Goal: Task Accomplishment & Management: Complete application form

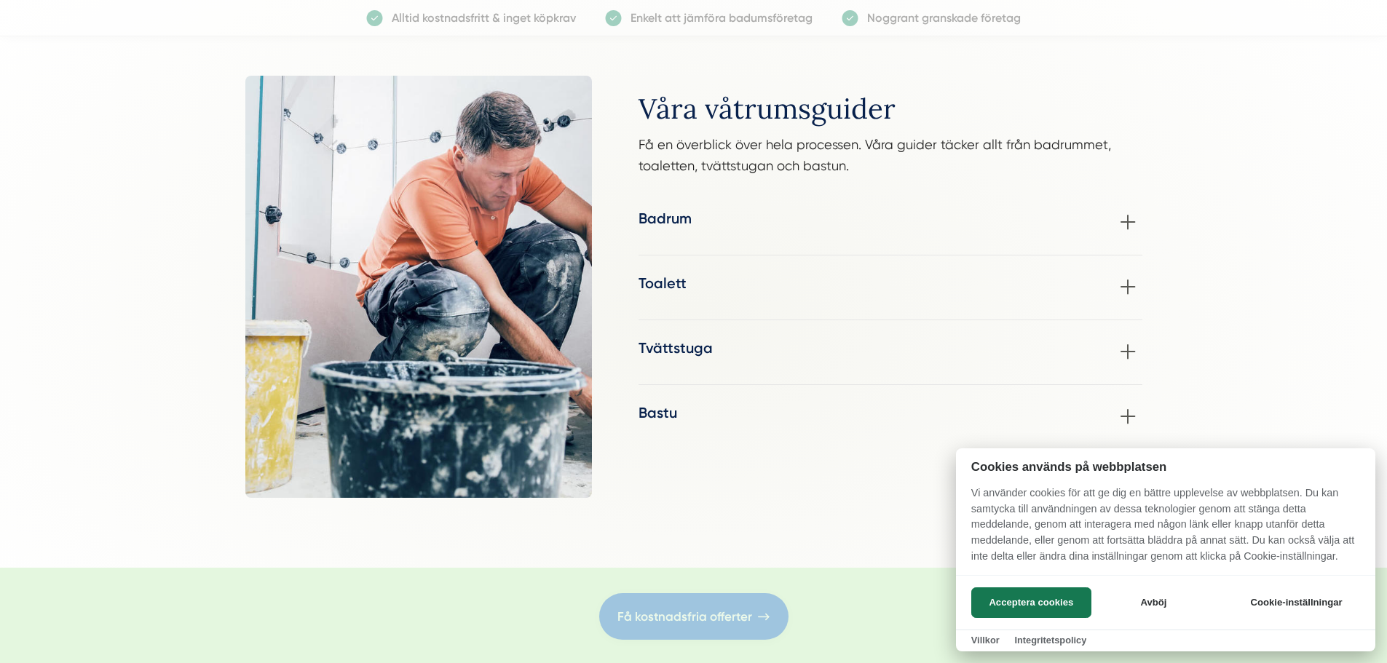
scroll to position [2040, 0]
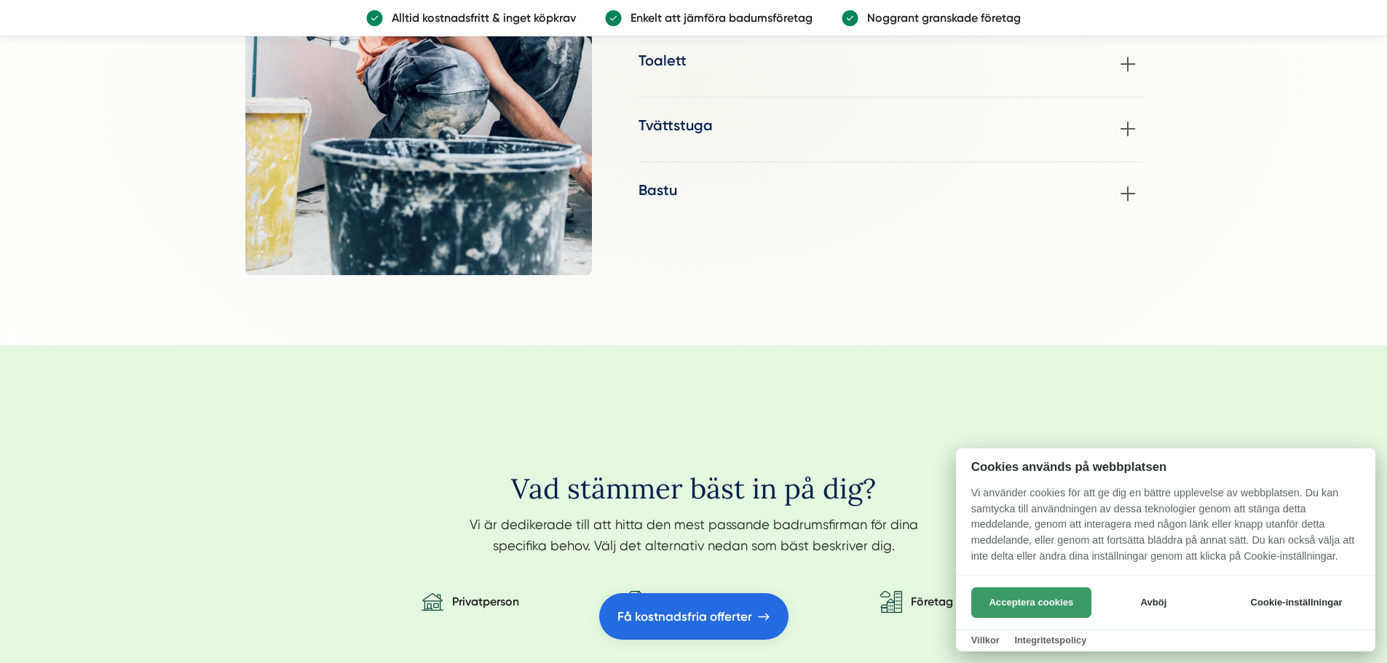
click at [996, 606] on button "Acceptera cookies" at bounding box center [1031, 602] width 120 height 31
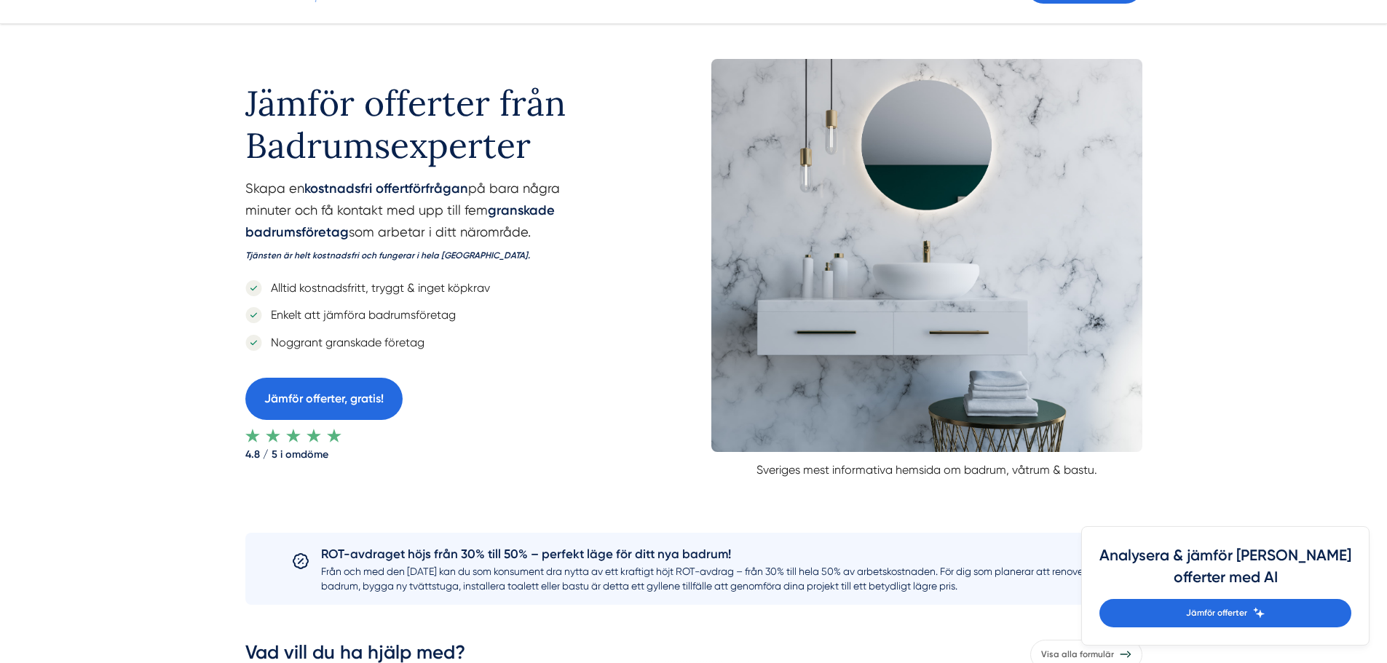
scroll to position [0, 0]
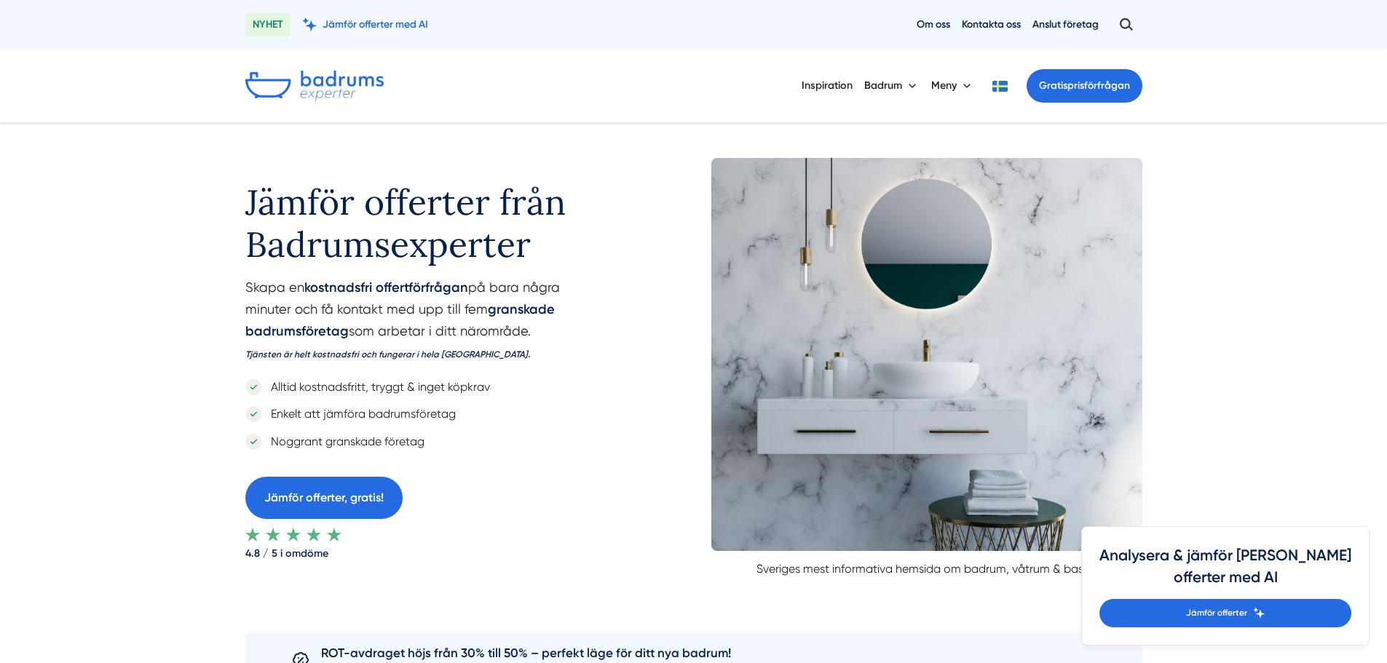
drag, startPoint x: 671, startPoint y: 250, endPoint x: 692, endPoint y: 250, distance: 21.1
click at [671, 250] on div "Jämför offerter från Badrumsexperter Skapa en kostnadsfri offertförfrågan på ba…" at bounding box center [693, 363] width 897 height 410
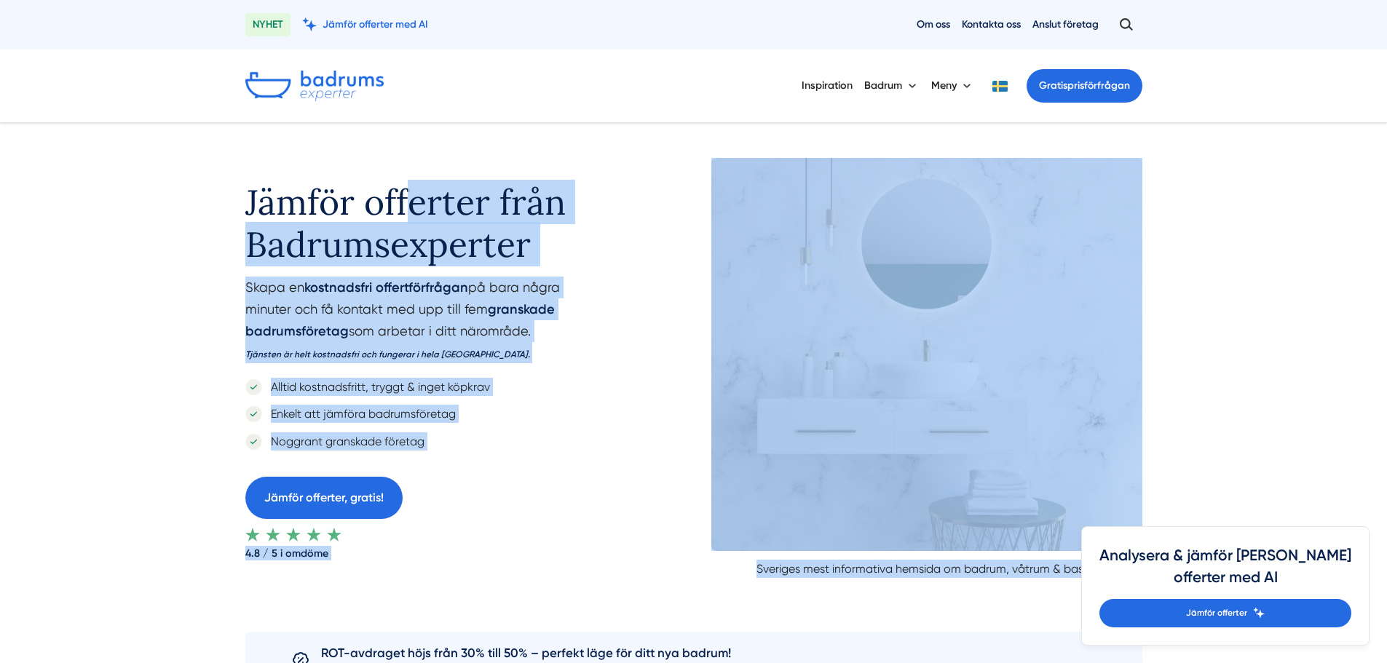
drag, startPoint x: 1099, startPoint y: 572, endPoint x: 273, endPoint y: 207, distance: 903.1
click at [275, 207] on div "Jämför offerter från Badrumsexperter Skapa en kostnadsfri offertförfrågan på ba…" at bounding box center [693, 363] width 897 height 410
click at [272, 207] on h1 "Jämför offerter från Badrumsexperter" at bounding box center [431, 217] width 373 height 119
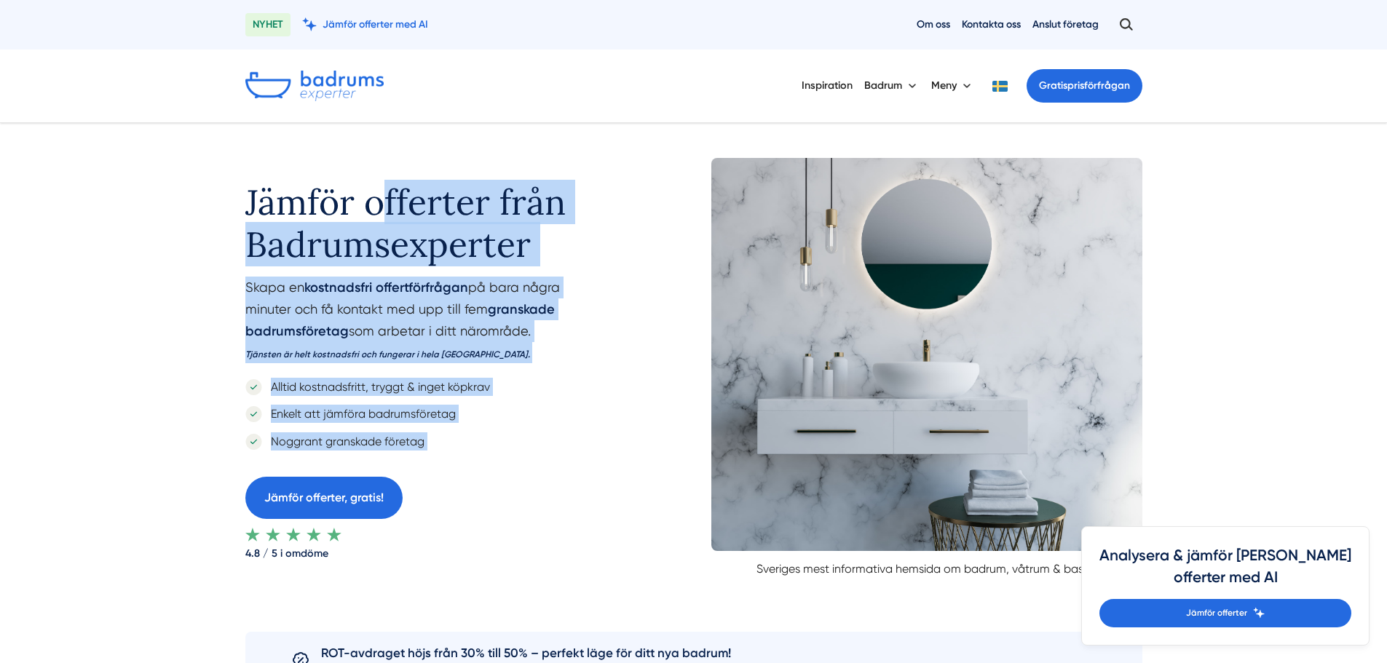
drag, startPoint x: 244, startPoint y: 194, endPoint x: 507, endPoint y: 452, distance: 369.1
click at [507, 452] on div "Jämför offerter från Badrumsexperter Skapa en kostnadsfri offertförfrågan på ba…" at bounding box center [431, 359] width 373 height 403
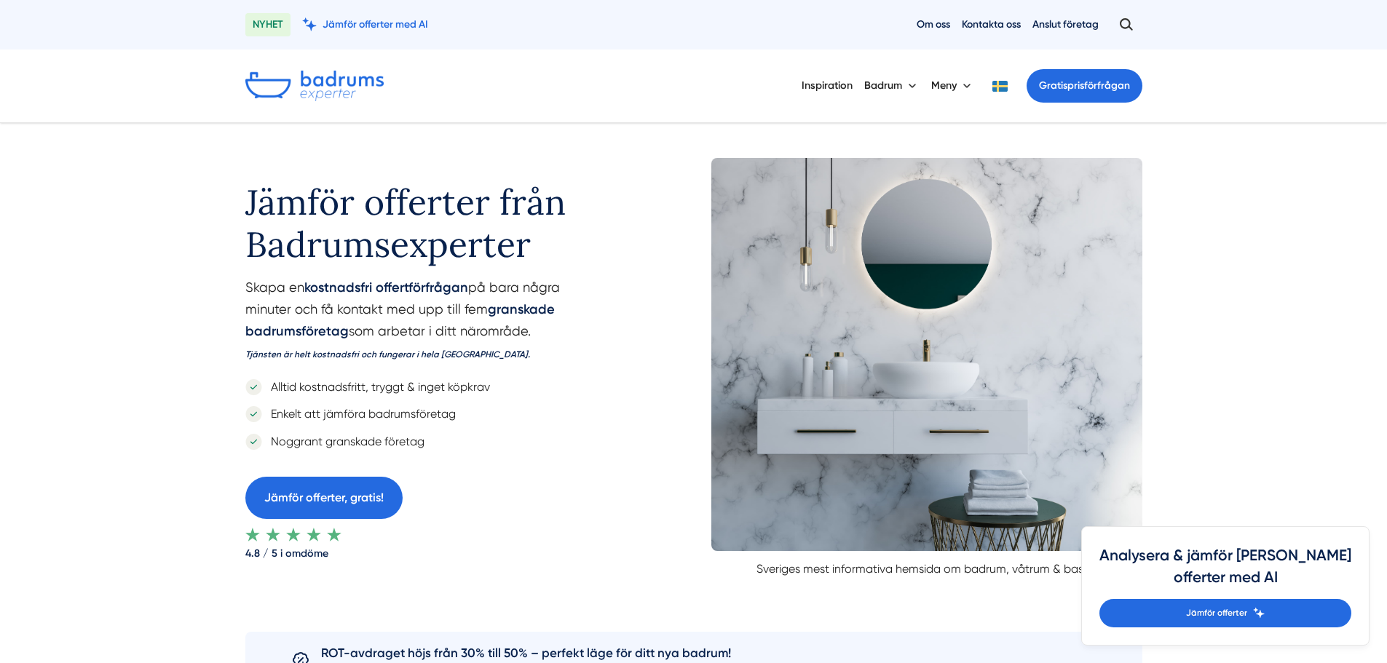
drag, startPoint x: 408, startPoint y: 419, endPoint x: 190, endPoint y: 202, distance: 308.3
click at [190, 202] on div "Jämför offerter från Badrumsexperter Skapa en kostnadsfri offertförfrågan på ba…" at bounding box center [693, 363] width 1387 height 480
click at [237, 188] on div "Jämför offerter från Badrumsexperter Skapa en kostnadsfri offertförfrågan på ba…" at bounding box center [694, 363] width 932 height 480
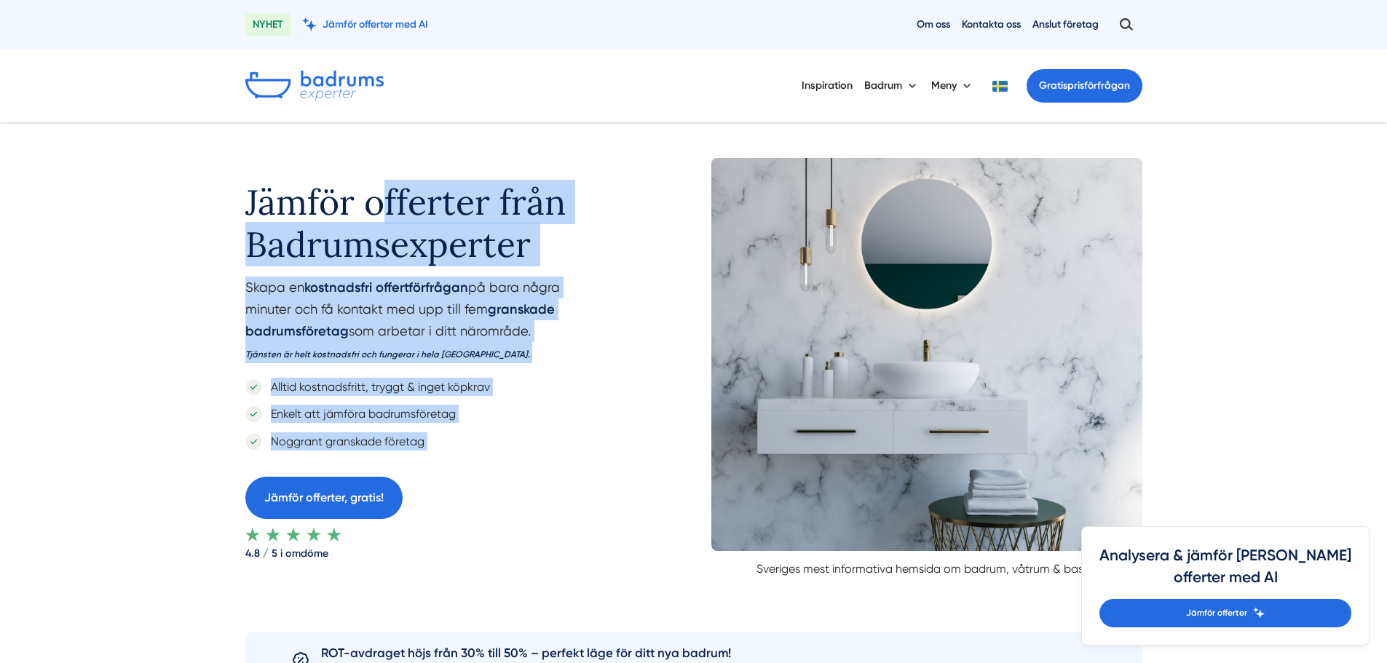
drag, startPoint x: 247, startPoint y: 190, endPoint x: 507, endPoint y: 461, distance: 375.8
click at [507, 461] on div "Jämför offerter från Badrumsexperter Skapa en kostnadsfri offertförfrågan på ba…" at bounding box center [694, 363] width 932 height 480
click at [507, 461] on div "Jämför offerter från Badrumsexperter Skapa en kostnadsfri offertförfrågan på ba…" at bounding box center [431, 359] width 373 height 403
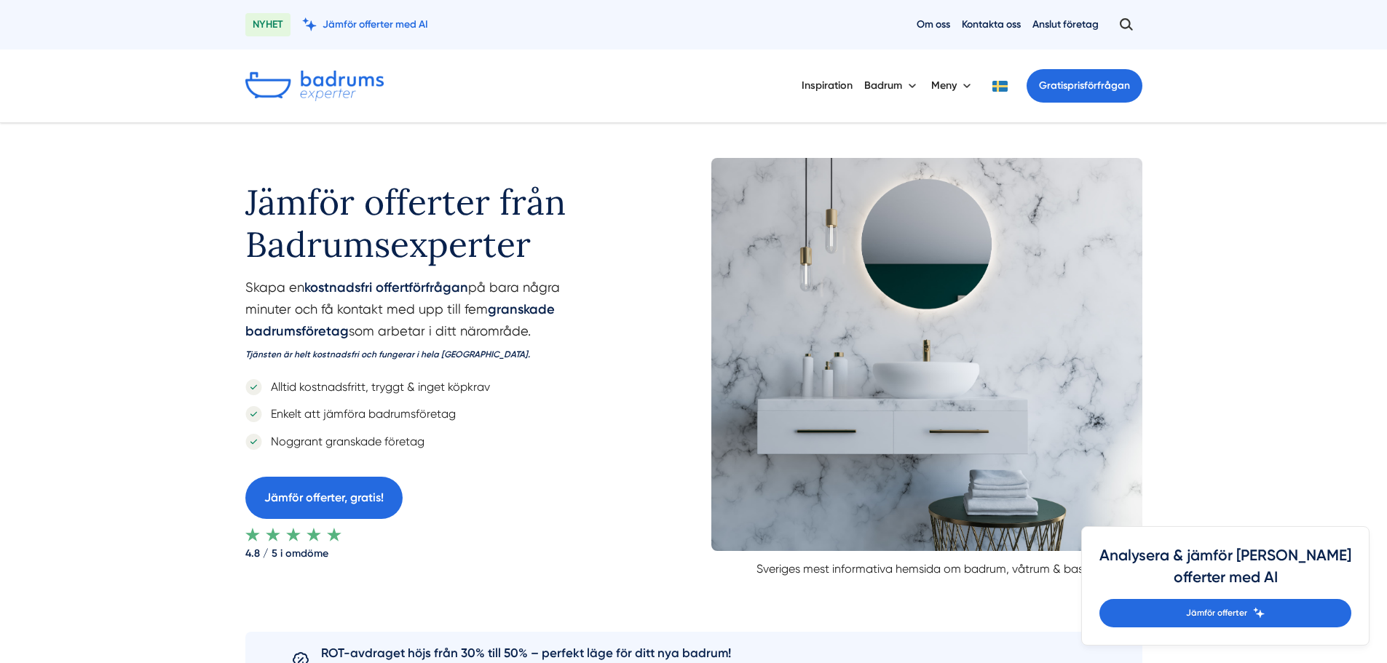
drag, startPoint x: 437, startPoint y: 429, endPoint x: 180, endPoint y: 190, distance: 351.3
click at [180, 190] on div "Jämför offerter från Badrumsexperter Skapa en kostnadsfri offertförfrågan på ba…" at bounding box center [693, 363] width 1387 height 480
click at [184, 189] on div "Jämför offerter från Badrumsexperter Skapa en kostnadsfri offertförfrågan på ba…" at bounding box center [693, 363] width 1387 height 480
drag, startPoint x: 221, startPoint y: 179, endPoint x: 501, endPoint y: 433, distance: 378.3
click at [501, 433] on div "Jämför offerter från Badrumsexperter Skapa en kostnadsfri offertförfrågan på ba…" at bounding box center [693, 363] width 1387 height 480
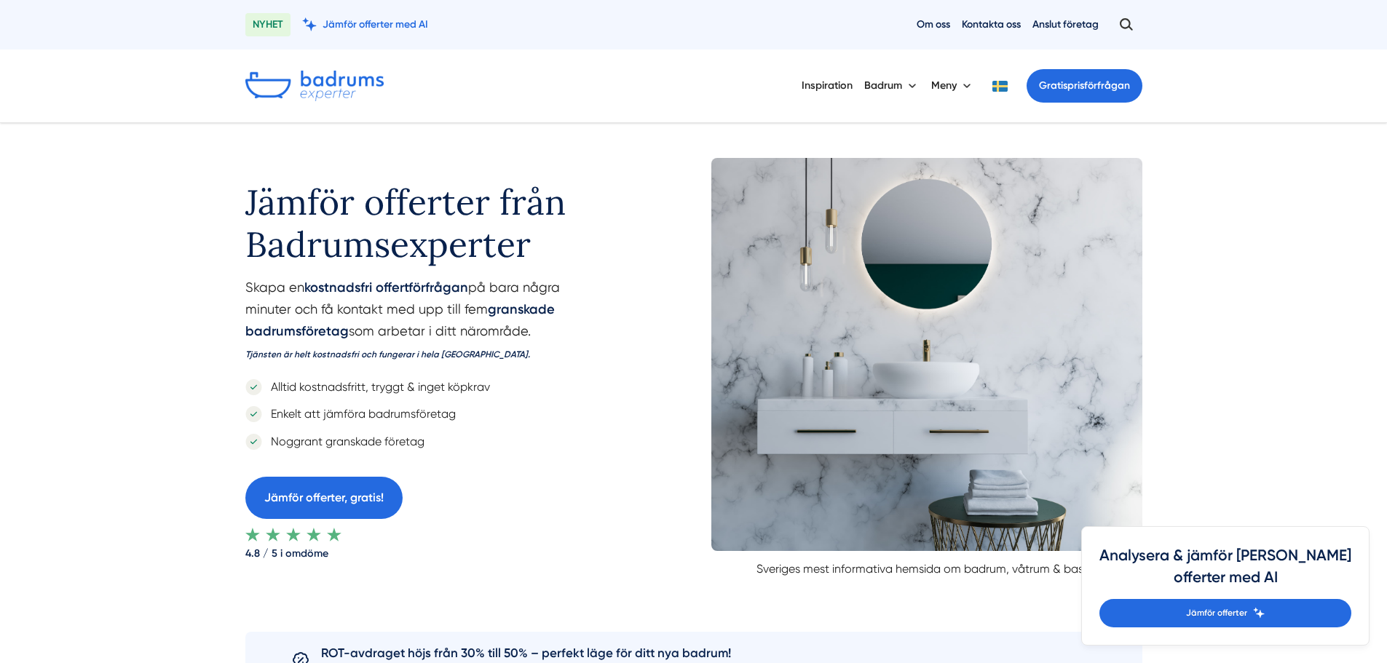
click at [501, 433] on div "Noggrant granskade företag" at bounding box center [431, 441] width 373 height 18
drag, startPoint x: 472, startPoint y: 440, endPoint x: 205, endPoint y: 203, distance: 357.3
click at [197, 206] on div "Jämför offerter från Badrumsexperter Skapa en kostnadsfri offertförfrågan på ba…" at bounding box center [693, 363] width 1387 height 480
click at [210, 200] on div "Jämför offerter från Badrumsexperter Skapa en kostnadsfri offertförfrågan på ba…" at bounding box center [693, 363] width 1387 height 480
click at [253, 183] on h1 "Jämför offerter från Badrumsexperter" at bounding box center [431, 217] width 373 height 119
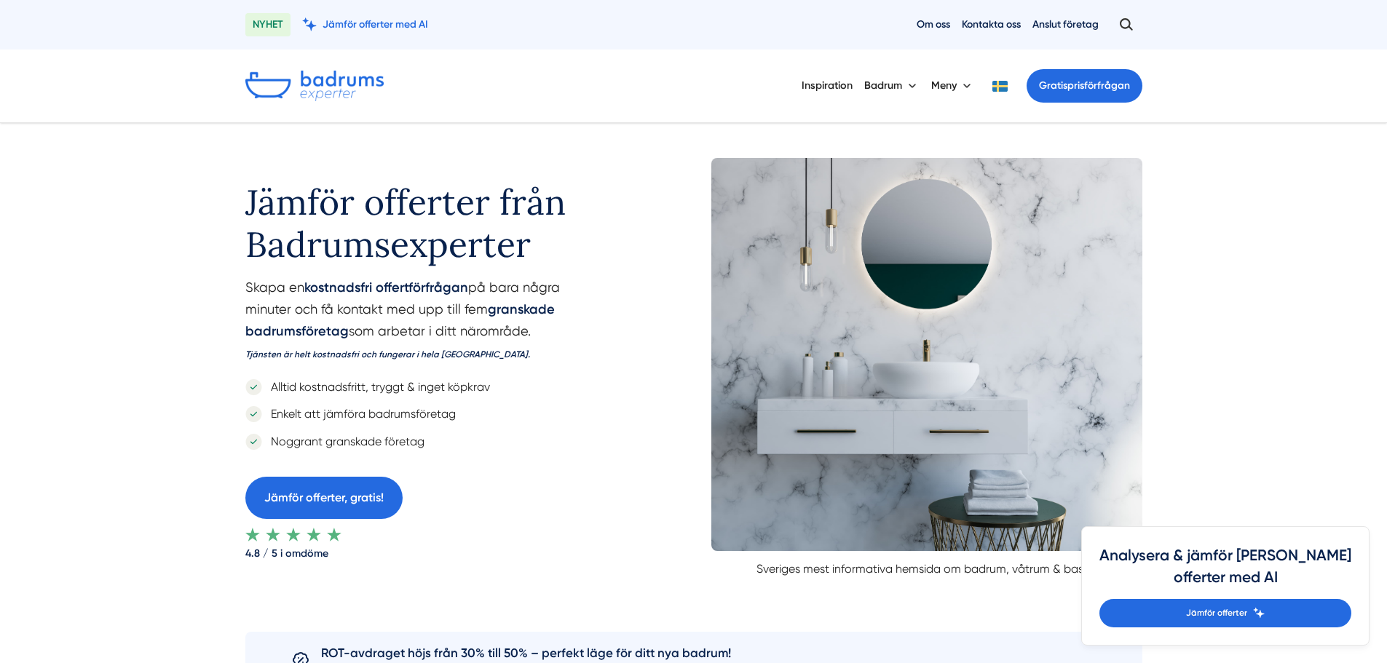
drag, startPoint x: 240, startPoint y: 197, endPoint x: 486, endPoint y: 432, distance: 339.8
click at [486, 432] on div "Jämför offerter från Badrumsexperter Skapa en kostnadsfri offertförfrågan på ba…" at bounding box center [694, 363] width 932 height 480
click at [483, 434] on div "Noggrant granskade företag" at bounding box center [431, 441] width 373 height 18
drag, startPoint x: 470, startPoint y: 440, endPoint x: 214, endPoint y: 202, distance: 349.7
click at [210, 203] on div "Jämför offerter från Badrumsexperter Skapa en kostnadsfri offertförfrågan på ba…" at bounding box center [693, 363] width 1387 height 480
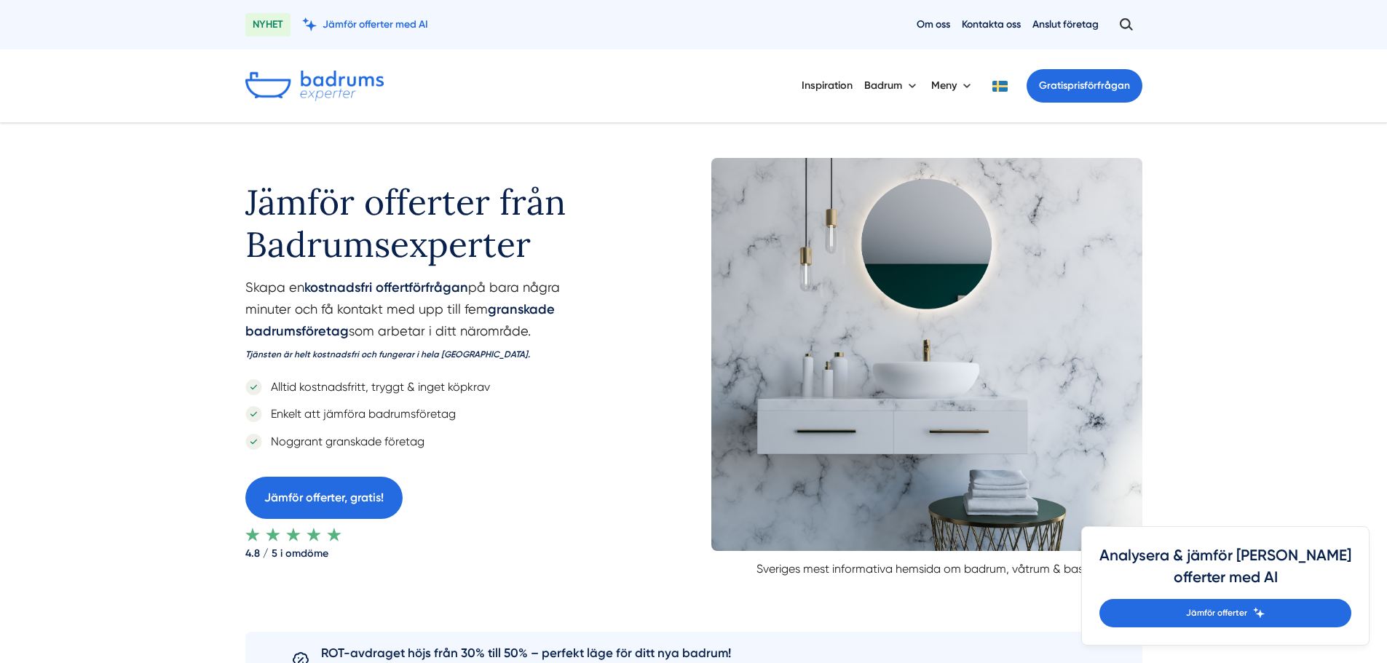
click at [239, 194] on div "Jämför offerter från Badrumsexperter Skapa en kostnadsfri offertförfrågan på ba…" at bounding box center [694, 363] width 932 height 480
drag, startPoint x: 240, startPoint y: 182, endPoint x: 467, endPoint y: 441, distance: 344.6
click at [467, 441] on div "Jämför offerter från Badrumsexperter Skapa en kostnadsfri offertförfrågan på ba…" at bounding box center [694, 363] width 932 height 480
click at [467, 440] on div "Noggrant granskade företag" at bounding box center [431, 441] width 373 height 18
drag, startPoint x: 245, startPoint y: 202, endPoint x: 464, endPoint y: 433, distance: 318.7
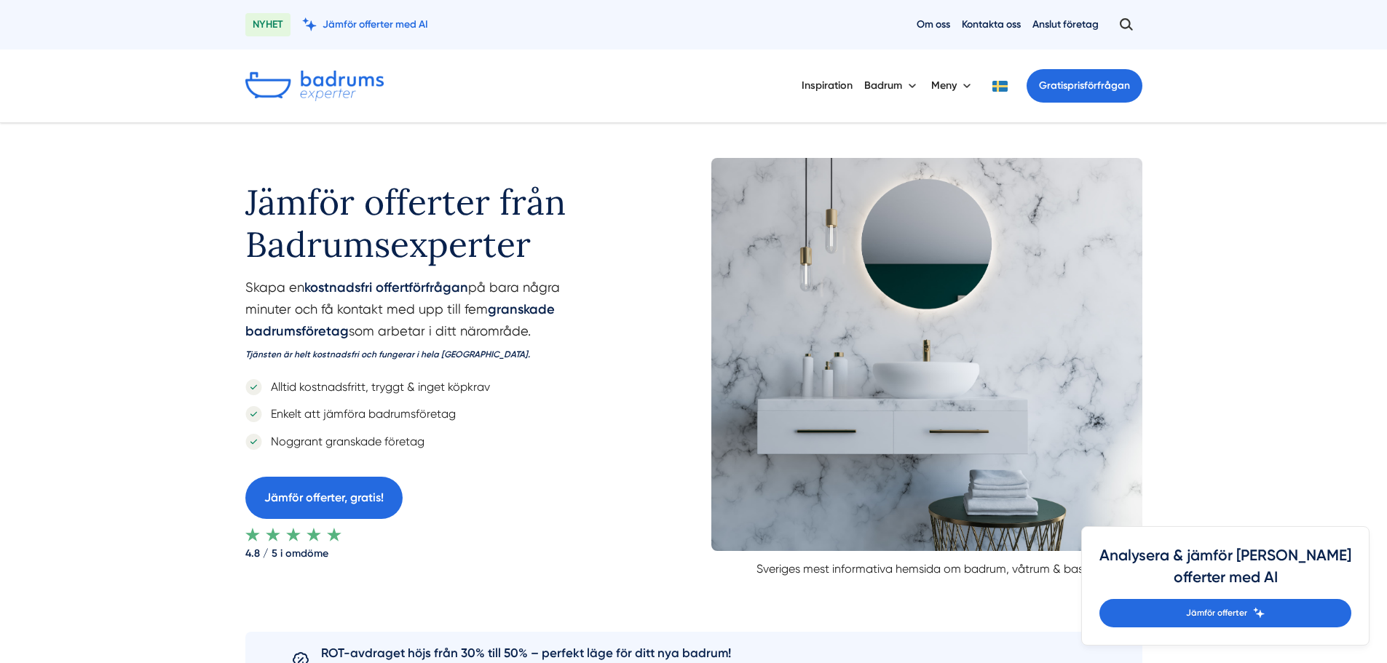
click at [464, 433] on div "Jämför offerter från Badrumsexperter Skapa en kostnadsfri offertförfrågan på ba…" at bounding box center [431, 359] width 373 height 403
click at [462, 435] on div "Noggrant granskade företag" at bounding box center [431, 441] width 373 height 18
click at [453, 440] on div "Noggrant granskade företag" at bounding box center [431, 441] width 373 height 18
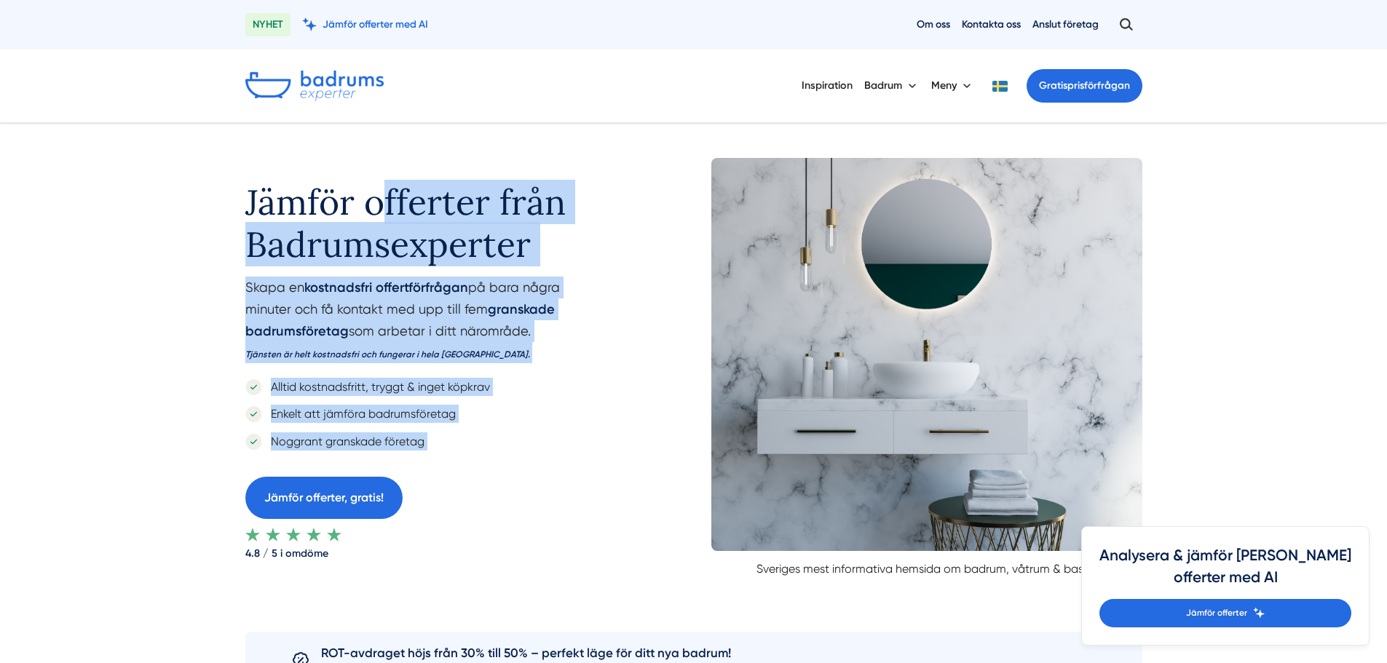
drag, startPoint x: 433, startPoint y: 451, endPoint x: 165, endPoint y: 177, distance: 383.5
click at [138, 161] on div "Jämför offerter från Badrumsexperter Skapa en kostnadsfri offertförfrågan på ba…" at bounding box center [693, 363] width 1387 height 480
click at [165, 177] on div "Jämför offerter från Badrumsexperter Skapa en kostnadsfri offertförfrågan på ba…" at bounding box center [693, 363] width 1387 height 480
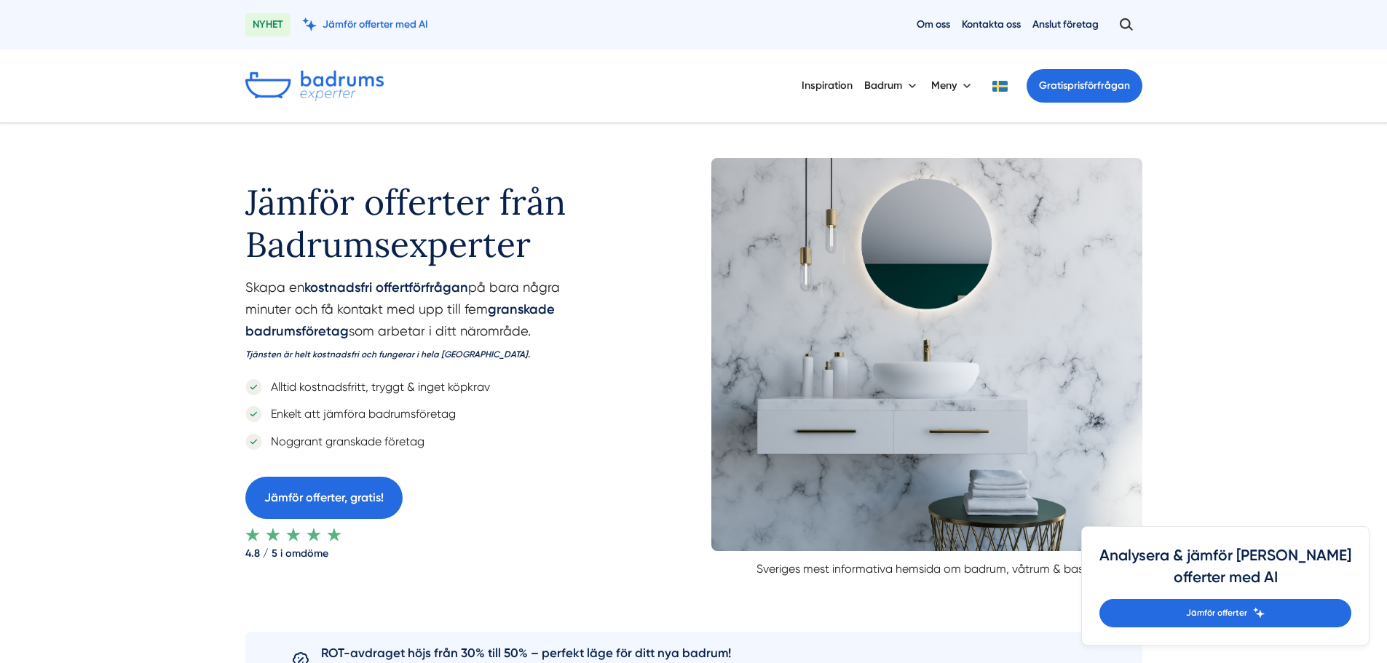
click at [1273, 450] on div "Jämför offerter från Badrumsexperter Skapa en kostnadsfri offertförfrågan på ba…" at bounding box center [693, 363] width 1387 height 480
click at [1333, 546] on h4 "Analysera & jämför dina offerter med AI" at bounding box center [1225, 571] width 252 height 55
click at [1318, 391] on div "Jämför offerter från Badrumsexperter Skapa en kostnadsfri offertförfrågan på ba…" at bounding box center [693, 363] width 1387 height 480
click at [947, 94] on button "Meny" at bounding box center [952, 86] width 43 height 38
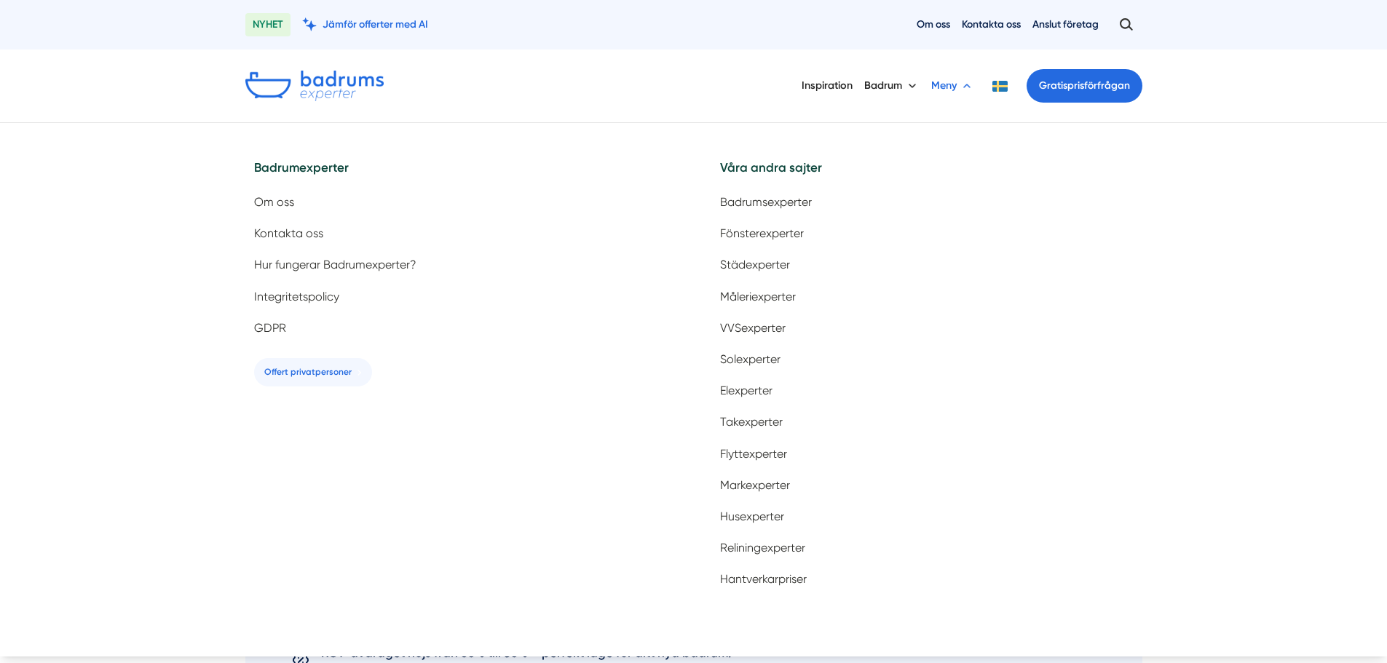
click at [947, 93] on button "Meny" at bounding box center [952, 86] width 43 height 38
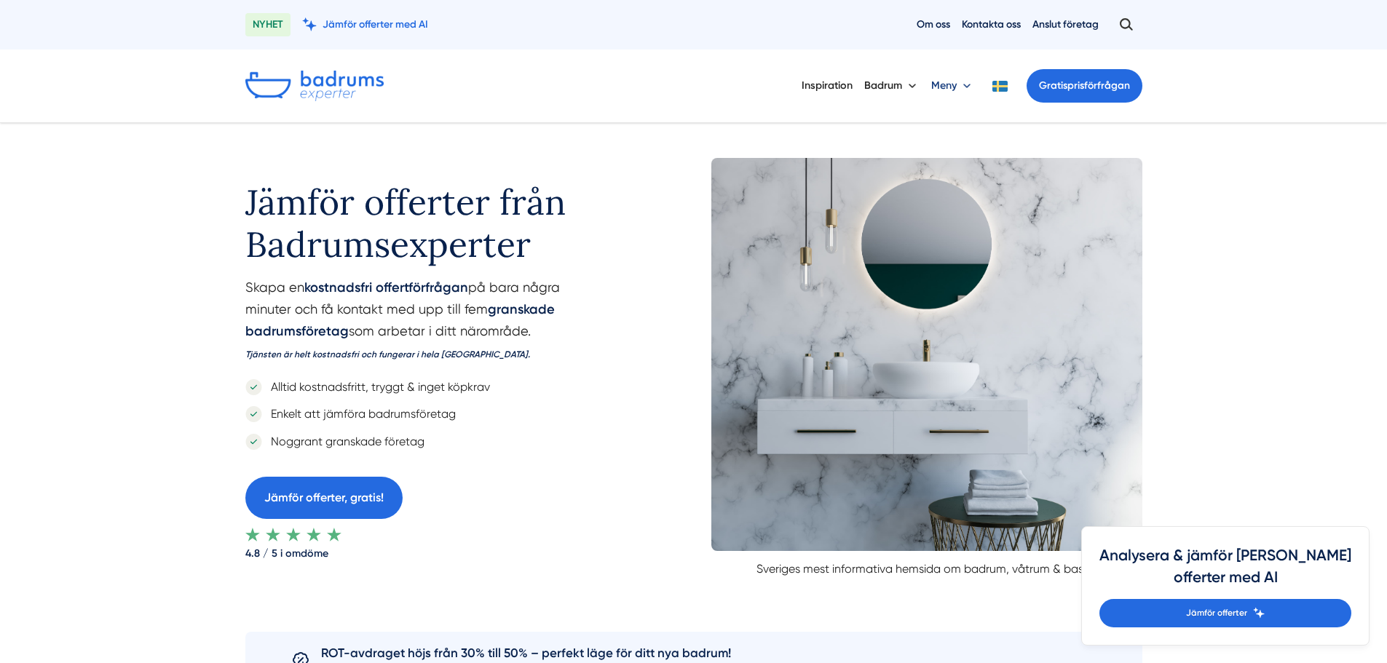
click at [935, 91] on button "Meny" at bounding box center [952, 86] width 43 height 38
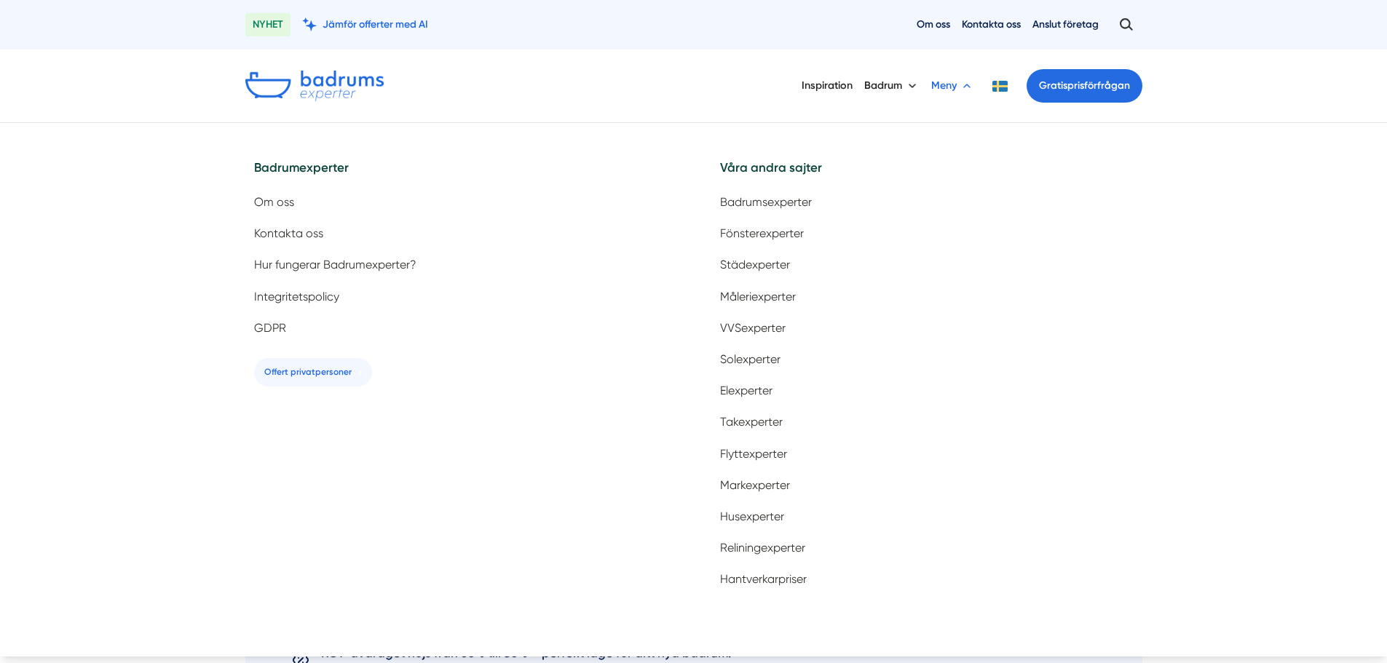
click at [935, 91] on button "Meny" at bounding box center [952, 86] width 43 height 38
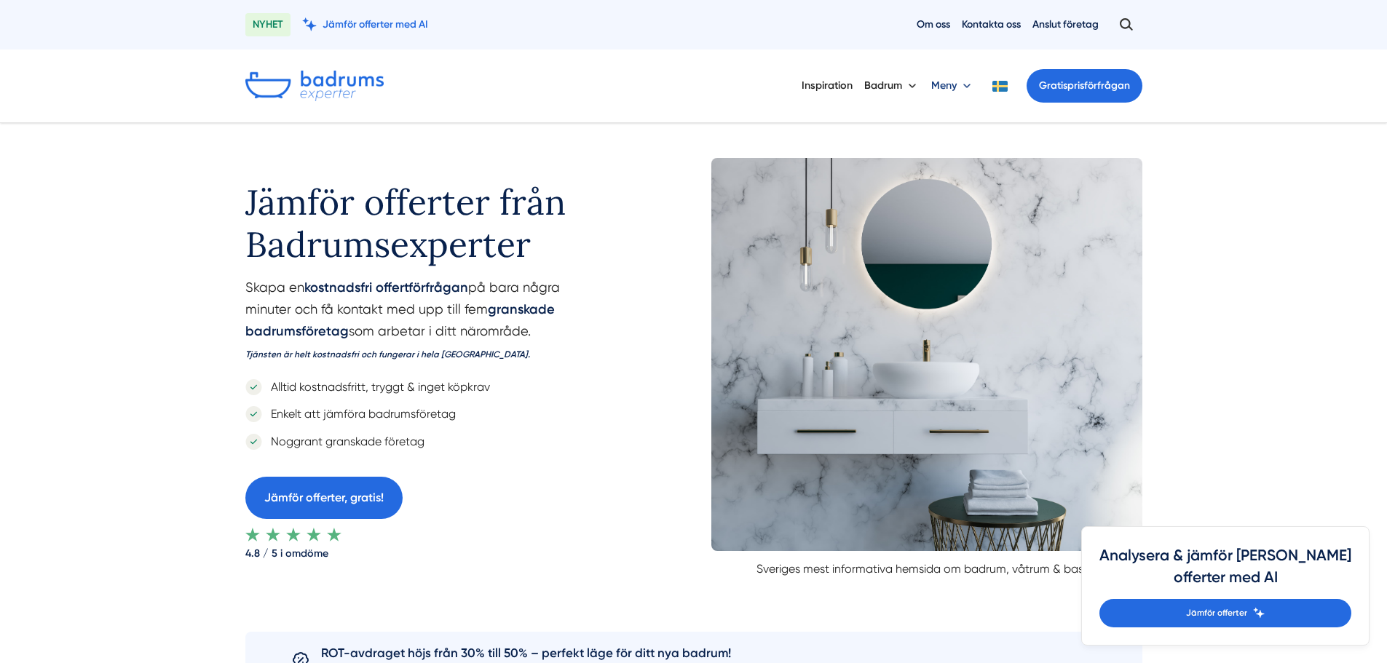
click at [935, 90] on button "Meny" at bounding box center [952, 86] width 43 height 38
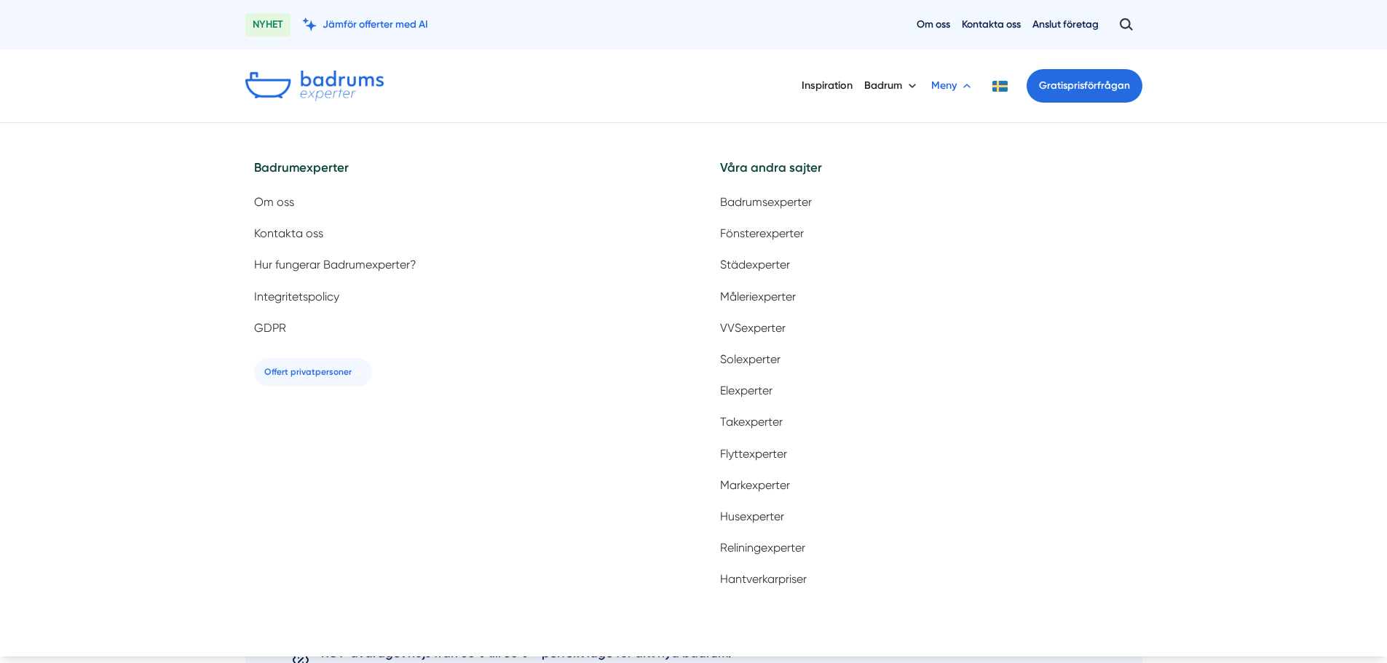
click at [935, 90] on button "Meny" at bounding box center [952, 86] width 43 height 38
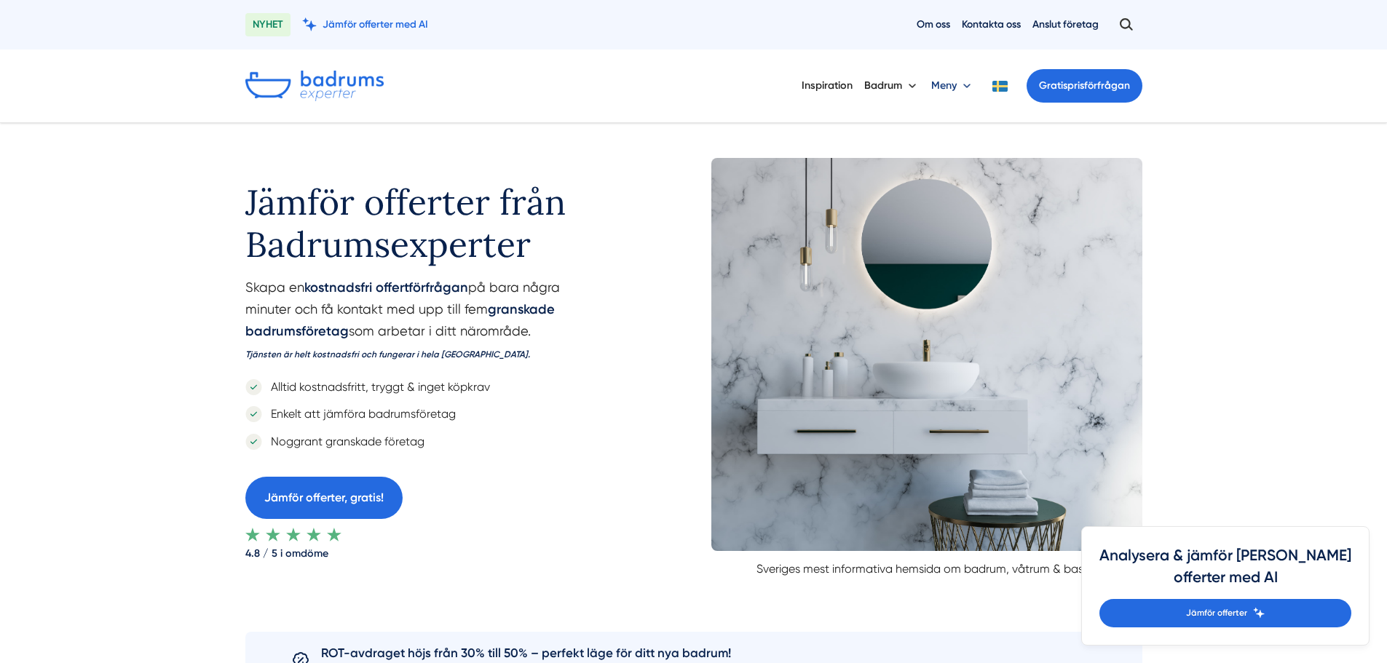
click at [935, 90] on button "Meny" at bounding box center [952, 86] width 43 height 38
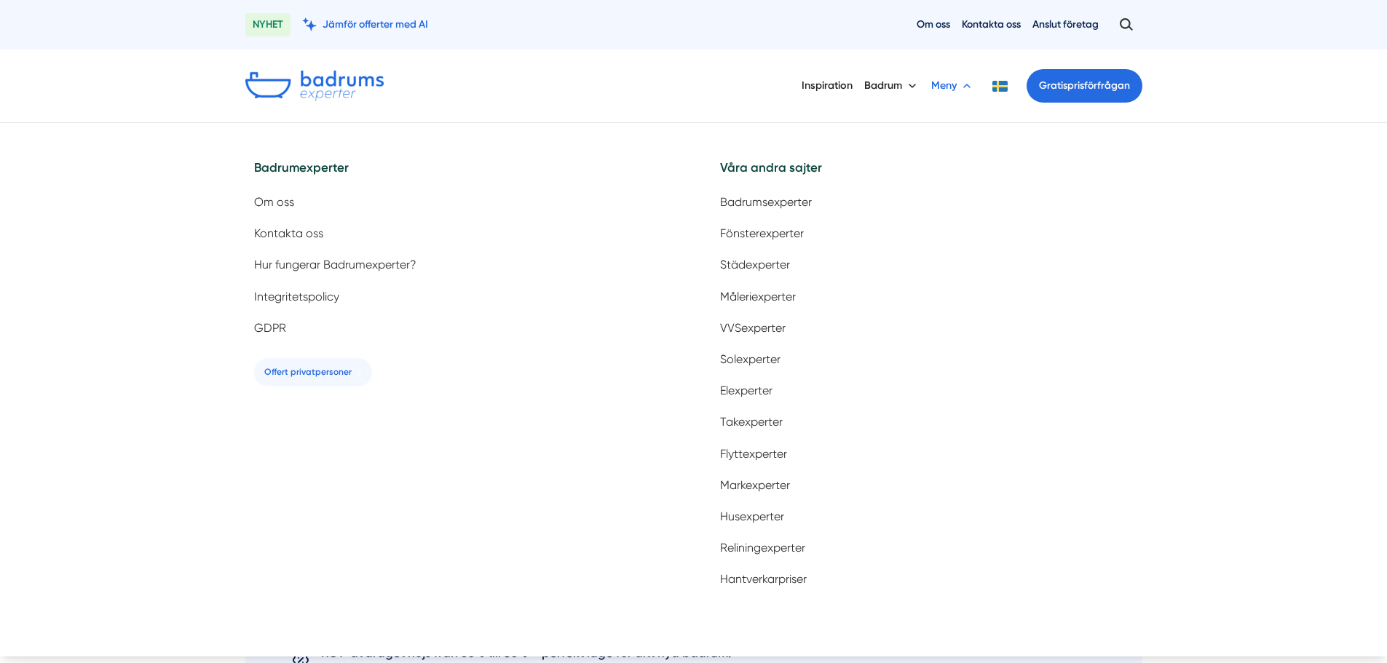
click at [934, 88] on button "Meny" at bounding box center [952, 86] width 43 height 38
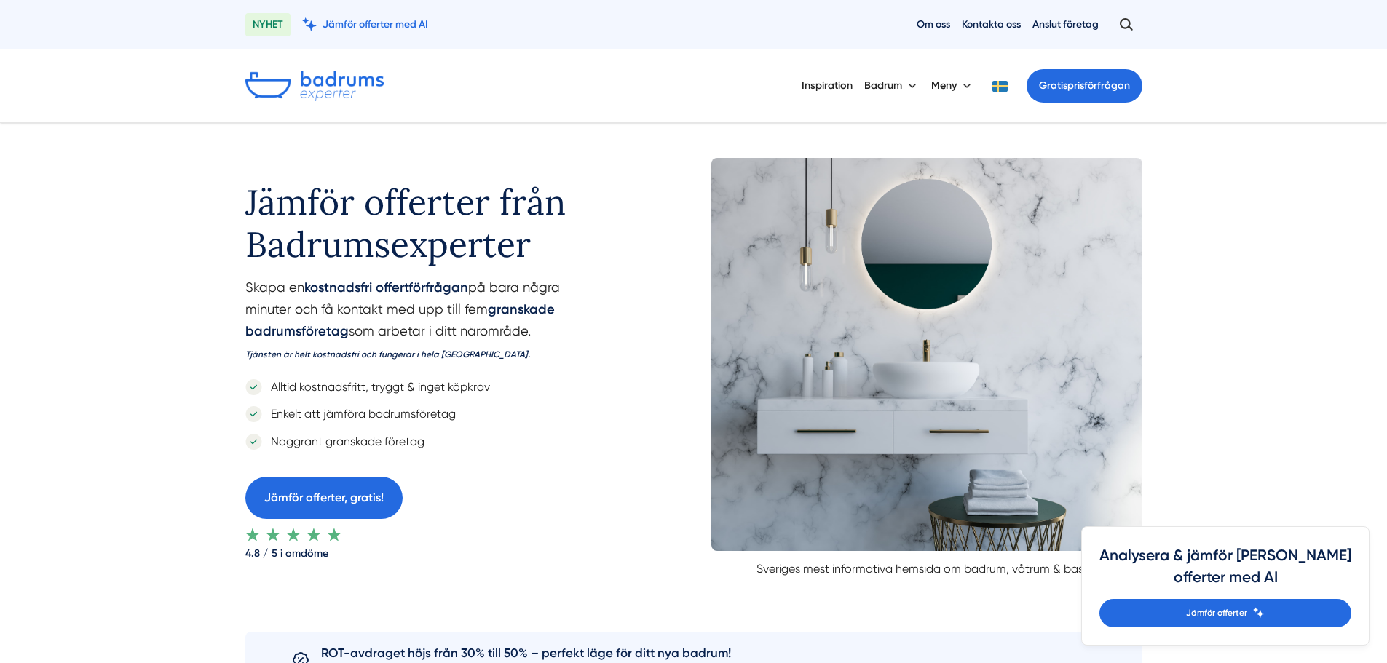
click at [573, 68] on div "Inspiration [GEOGRAPHIC_DATA] Meny Gratis prisförfrågan" at bounding box center [693, 86] width 897 height 38
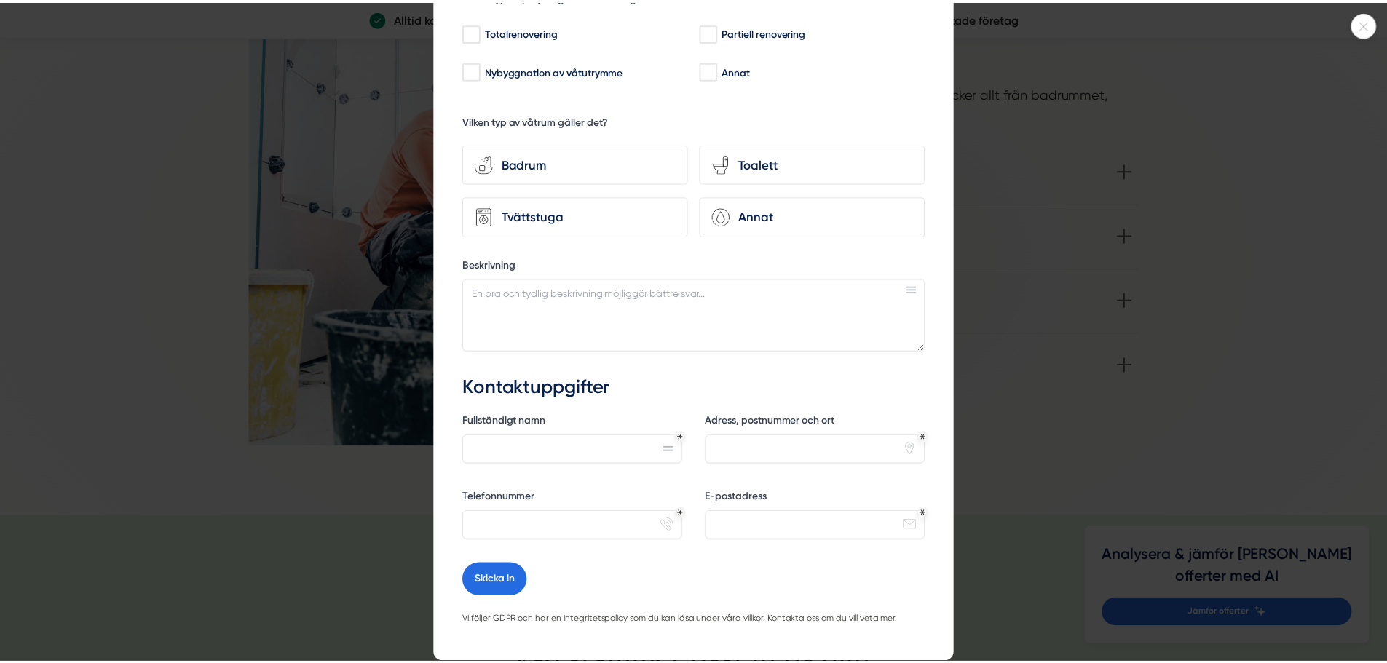
scroll to position [207, 0]
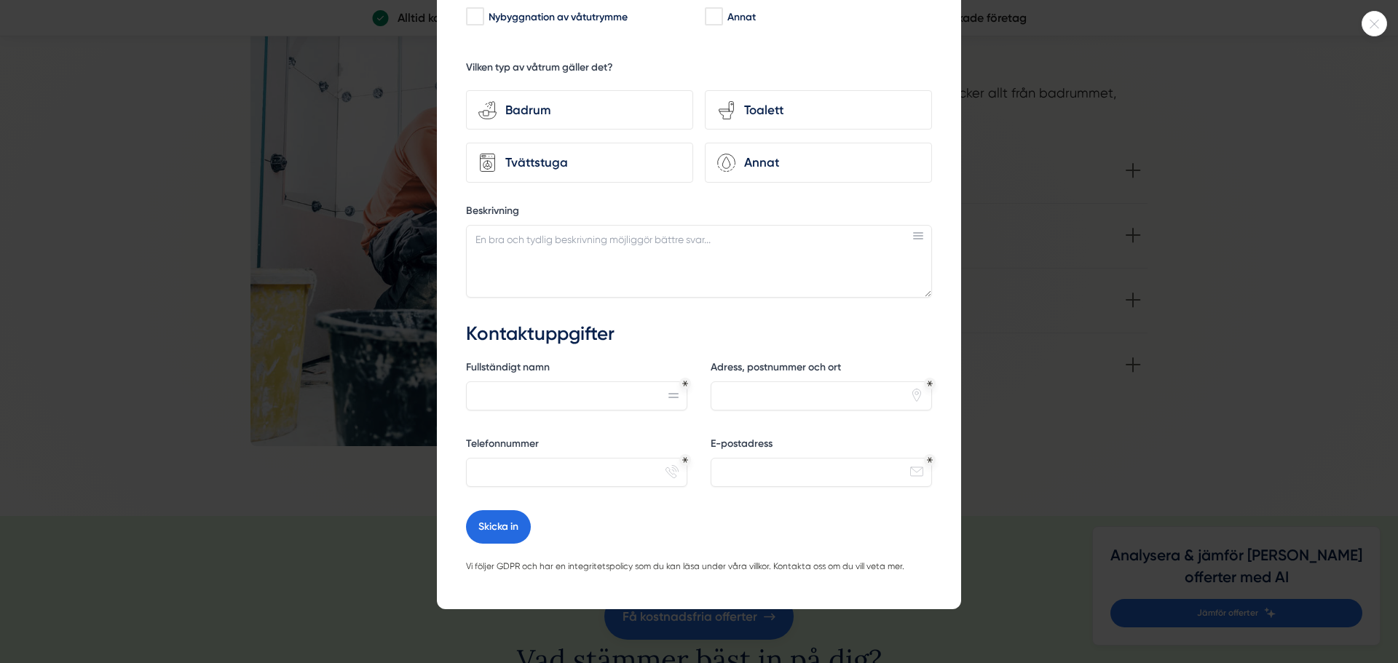
click at [1366, 25] on icon at bounding box center [1374, 24] width 24 height 9
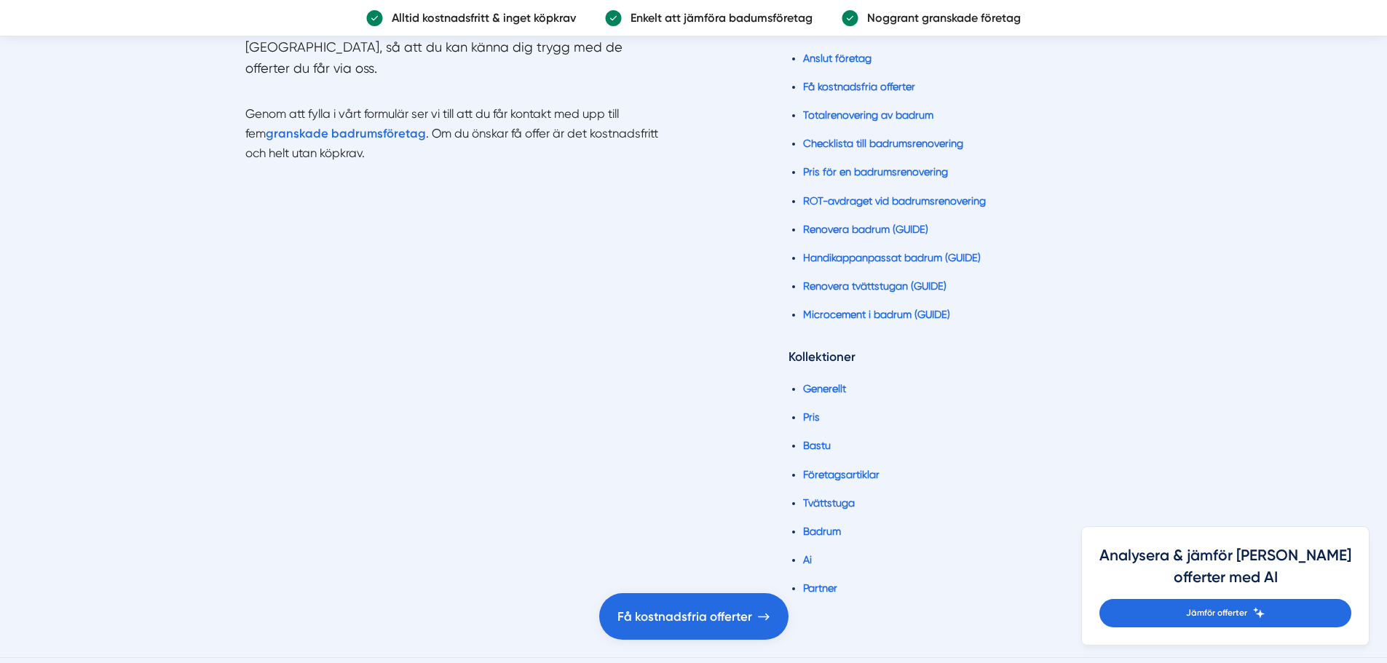
scroll to position [3182, 0]
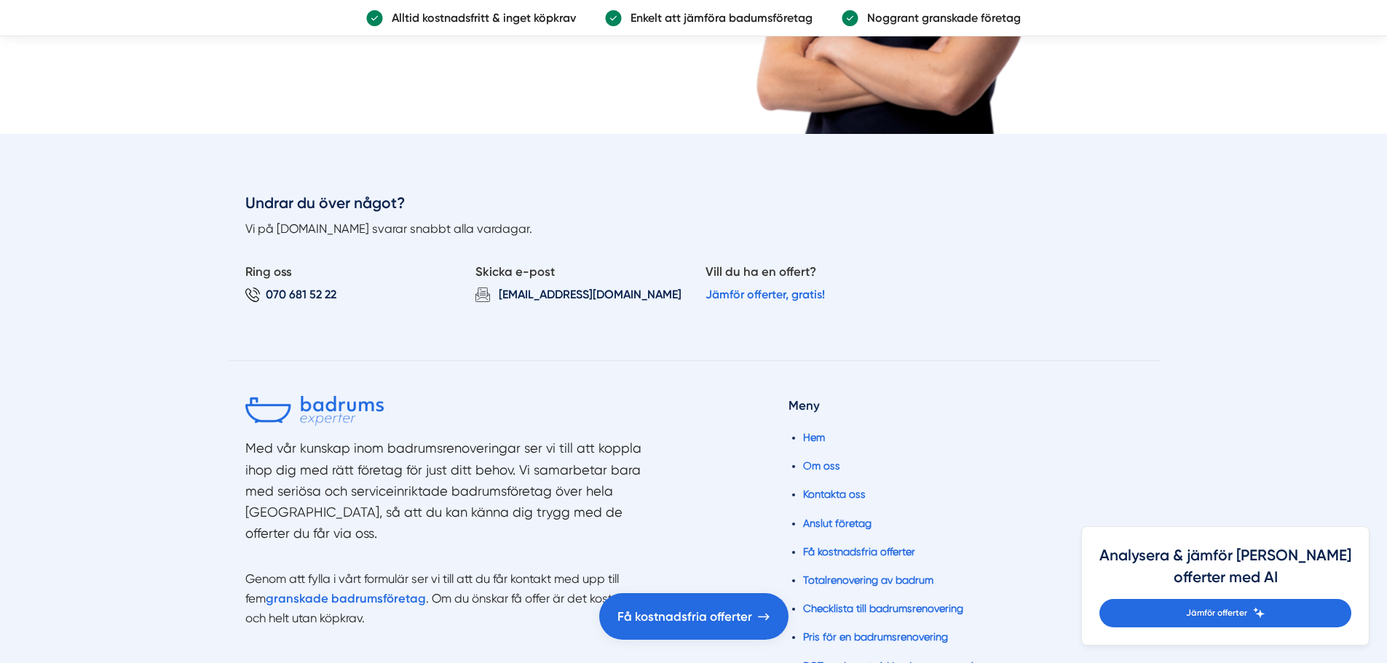
drag, startPoint x: 630, startPoint y: 245, endPoint x: 531, endPoint y: 272, distance: 101.9
click at [630, 245] on div "Skicka e-post email-action-read-document [EMAIL_ADDRESS][DOMAIN_NAME]" at bounding box center [578, 282] width 207 height 86
drag, startPoint x: 245, startPoint y: 199, endPoint x: 561, endPoint y: 234, distance: 317.8
click at [561, 234] on div "Undrar du över något? Vi på [DOMAIN_NAME] svarar snabbt alla vardagar. Ring oss…" at bounding box center [694, 276] width 932 height 168
click at [560, 233] on p "Vi på [DOMAIN_NAME] svarar snabbt alla vardagar." at bounding box center [693, 229] width 897 height 19
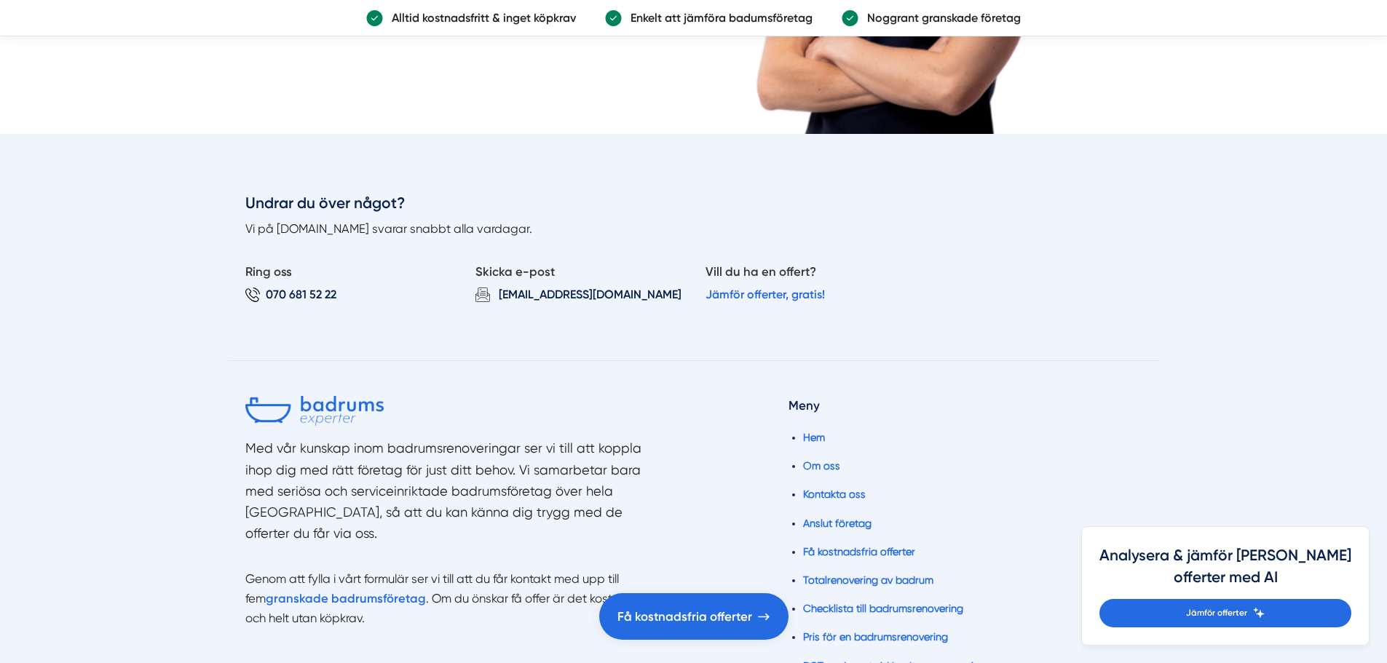
click at [552, 230] on p "Vi på [DOMAIN_NAME] svarar snabbt alla vardagar." at bounding box center [693, 229] width 897 height 19
click at [534, 227] on p "Vi på [DOMAIN_NAME] svarar snabbt alla vardagar." at bounding box center [693, 229] width 897 height 19
drag, startPoint x: 554, startPoint y: 227, endPoint x: 233, endPoint y: 205, distance: 321.8
click at [233, 205] on div "Undrar du över något? Vi på [DOMAIN_NAME] svarar snabbt alla vardagar. Ring oss…" at bounding box center [694, 276] width 932 height 168
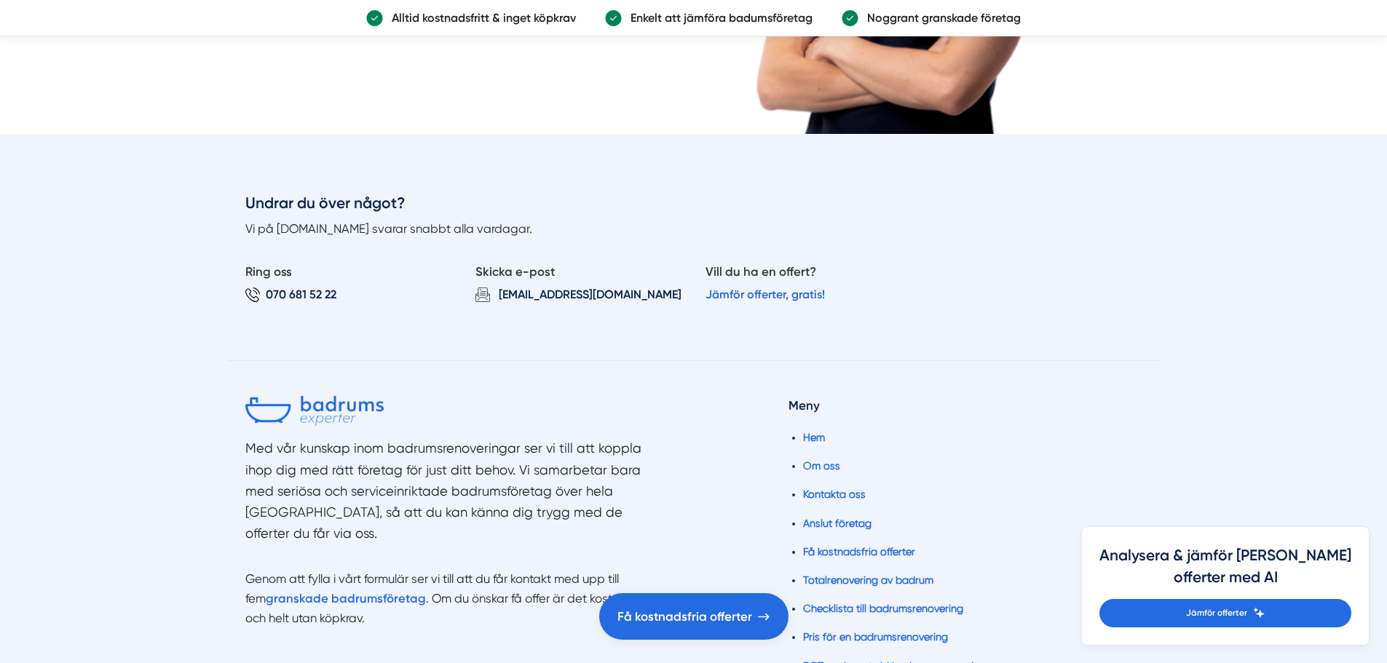
drag, startPoint x: 247, startPoint y: 206, endPoint x: 556, endPoint y: 230, distance: 310.3
click at [556, 230] on div "Undrar du över något? Vi på [DOMAIN_NAME] svarar snabbt alla vardagar. Ring oss…" at bounding box center [694, 276] width 932 height 168
click at [556, 230] on p "Vi på [DOMAIN_NAME] svarar snabbt alla vardagar." at bounding box center [693, 229] width 897 height 19
drag, startPoint x: 539, startPoint y: 230, endPoint x: 253, endPoint y: 199, distance: 287.1
click at [253, 199] on div "Undrar du över något? Vi på [DOMAIN_NAME] svarar snabbt alla vardagar. Ring oss…" at bounding box center [694, 276] width 932 height 168
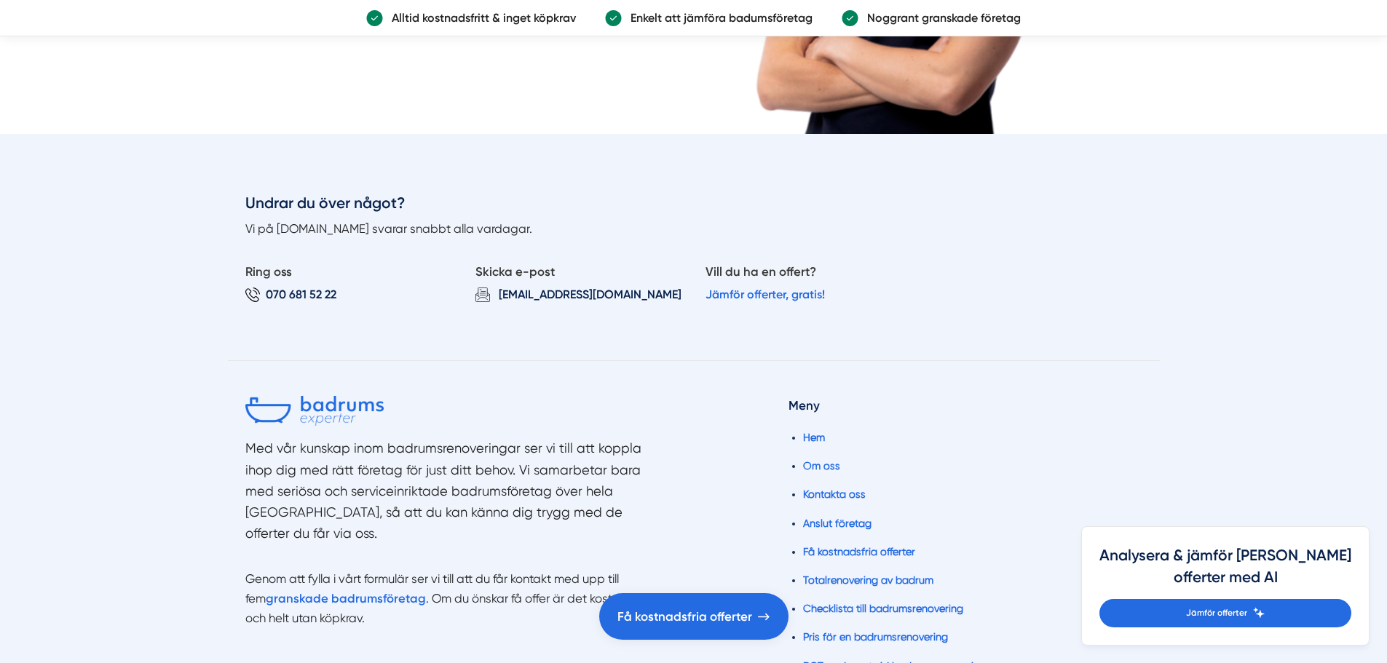
click at [253, 199] on h3 "Undrar du över något?" at bounding box center [693, 205] width 897 height 27
drag, startPoint x: 249, startPoint y: 197, endPoint x: 557, endPoint y: 224, distance: 309.1
click at [557, 224] on div "Undrar du över något? Vi på [DOMAIN_NAME] svarar snabbt alla vardagar. Ring oss…" at bounding box center [694, 276] width 932 height 168
click at [557, 224] on p "Vi på [DOMAIN_NAME] svarar snabbt alla vardagar." at bounding box center [693, 229] width 897 height 19
drag, startPoint x: 551, startPoint y: 229, endPoint x: 202, endPoint y: 197, distance: 350.8
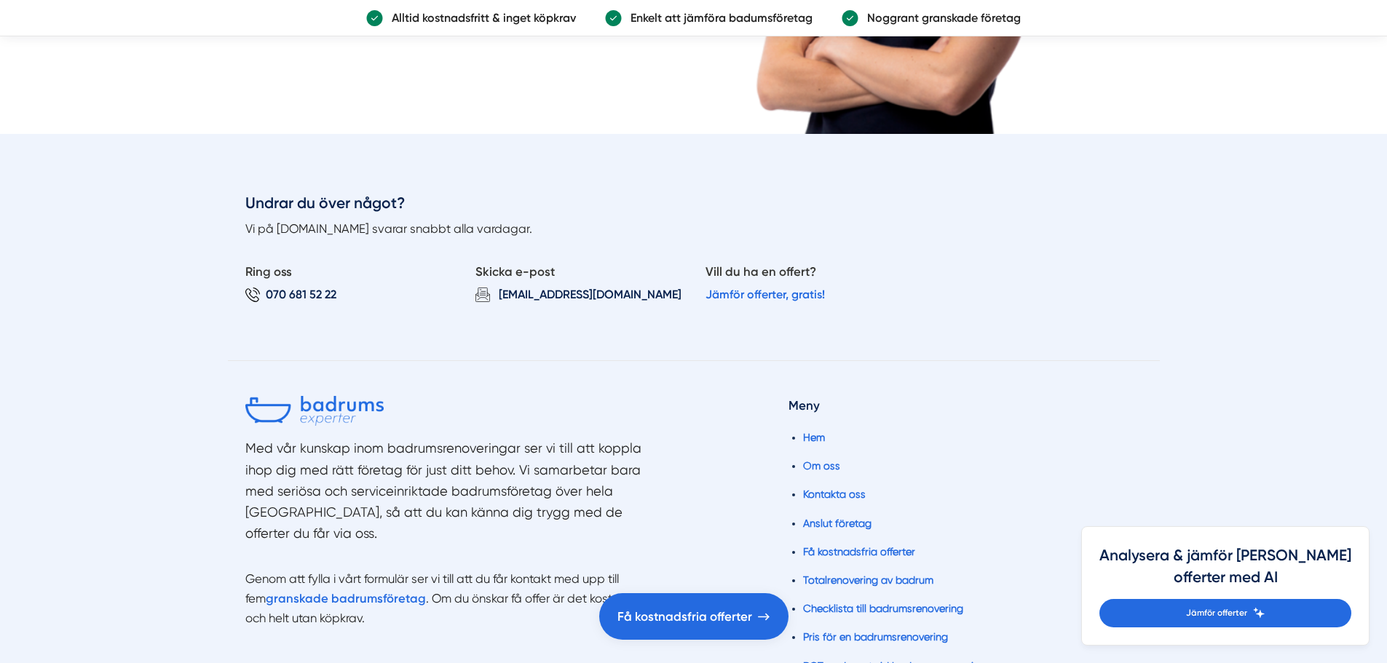
click at [202, 197] on div "Undrar du över något? Vi på [DOMAIN_NAME] svarar snabbt alla vardagar. Ring oss…" at bounding box center [693, 653] width 1387 height 1038
click at [223, 195] on div "Undrar du över något? Vi på [DOMAIN_NAME] svarar snabbt alla vardagar. Ring oss…" at bounding box center [693, 653] width 1387 height 1038
drag, startPoint x: 228, startPoint y: 195, endPoint x: 649, endPoint y: 228, distance: 422.7
click at [649, 228] on div "Undrar du över något? Vi på [DOMAIN_NAME] svarar snabbt alla vardagar. Ring oss…" at bounding box center [694, 276] width 932 height 168
click at [650, 229] on p "Vi på [DOMAIN_NAME] svarar snabbt alla vardagar." at bounding box center [693, 229] width 897 height 19
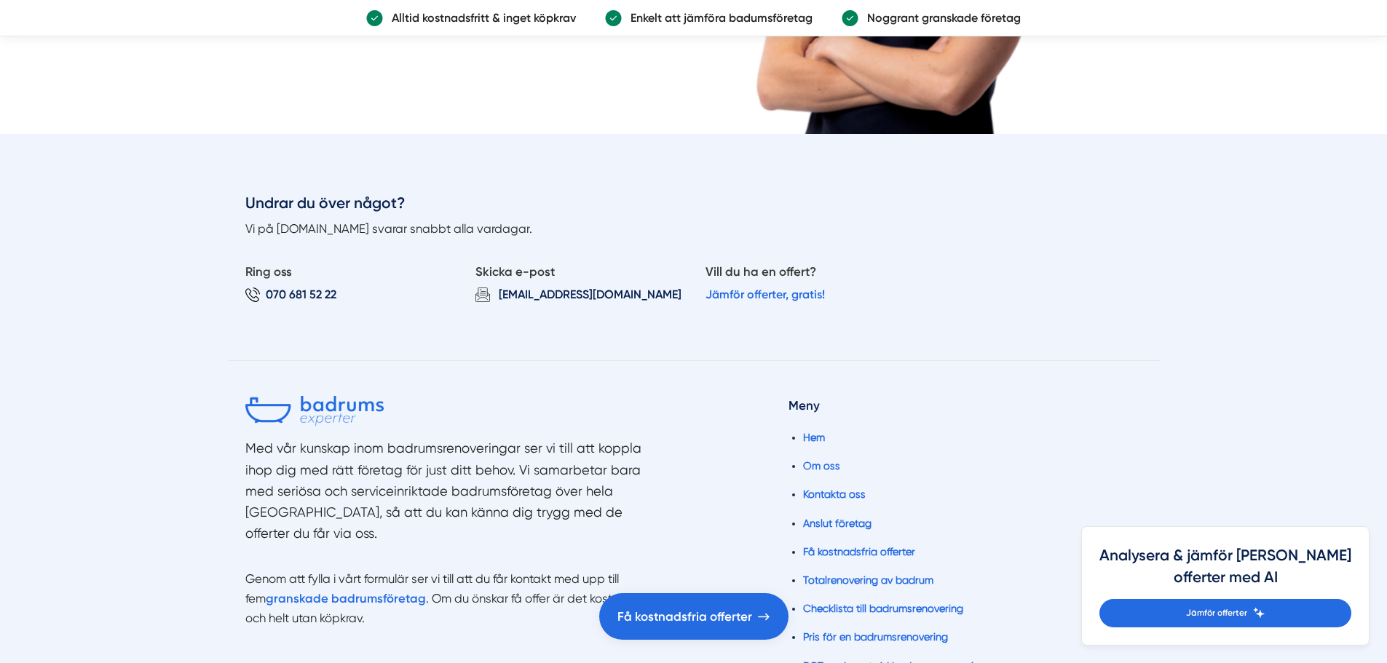
drag, startPoint x: 574, startPoint y: 226, endPoint x: 226, endPoint y: 195, distance: 349.3
click at [226, 195] on div "Undrar du över något? Vi på [DOMAIN_NAME] svarar snabbt alla vardagar. Ring oss…" at bounding box center [693, 653] width 1387 height 1038
click at [237, 194] on div "Undrar du över något? Vi på [DOMAIN_NAME] svarar snabbt alla vardagar. Ring oss…" at bounding box center [694, 276] width 932 height 168
drag, startPoint x: 261, startPoint y: 194, endPoint x: 587, endPoint y: 227, distance: 327.8
click at [587, 227] on div "Undrar du över något? Vi på [DOMAIN_NAME] svarar snabbt alla vardagar. Ring oss…" at bounding box center [694, 276] width 932 height 168
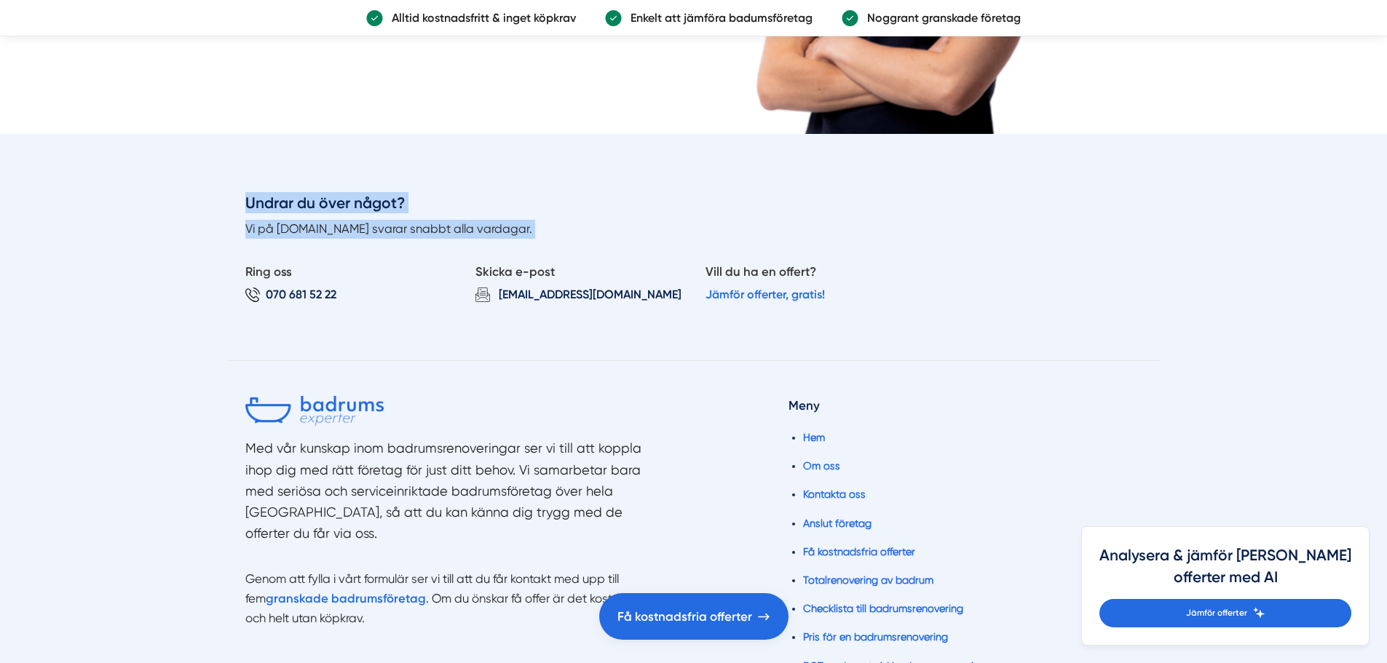
click at [587, 227] on p "Vi på [DOMAIN_NAME] svarar snabbt alla vardagar." at bounding box center [693, 229] width 897 height 19
drag, startPoint x: 587, startPoint y: 230, endPoint x: 234, endPoint y: 202, distance: 354.1
click at [216, 202] on div "Undrar du över något? Vi på [DOMAIN_NAME] svarar snabbt alla vardagar. Ring oss…" at bounding box center [693, 653] width 1387 height 1038
click at [264, 201] on h3 "Undrar du över något?" at bounding box center [693, 205] width 897 height 27
drag, startPoint x: 614, startPoint y: 201, endPoint x: 635, endPoint y: 205, distance: 22.1
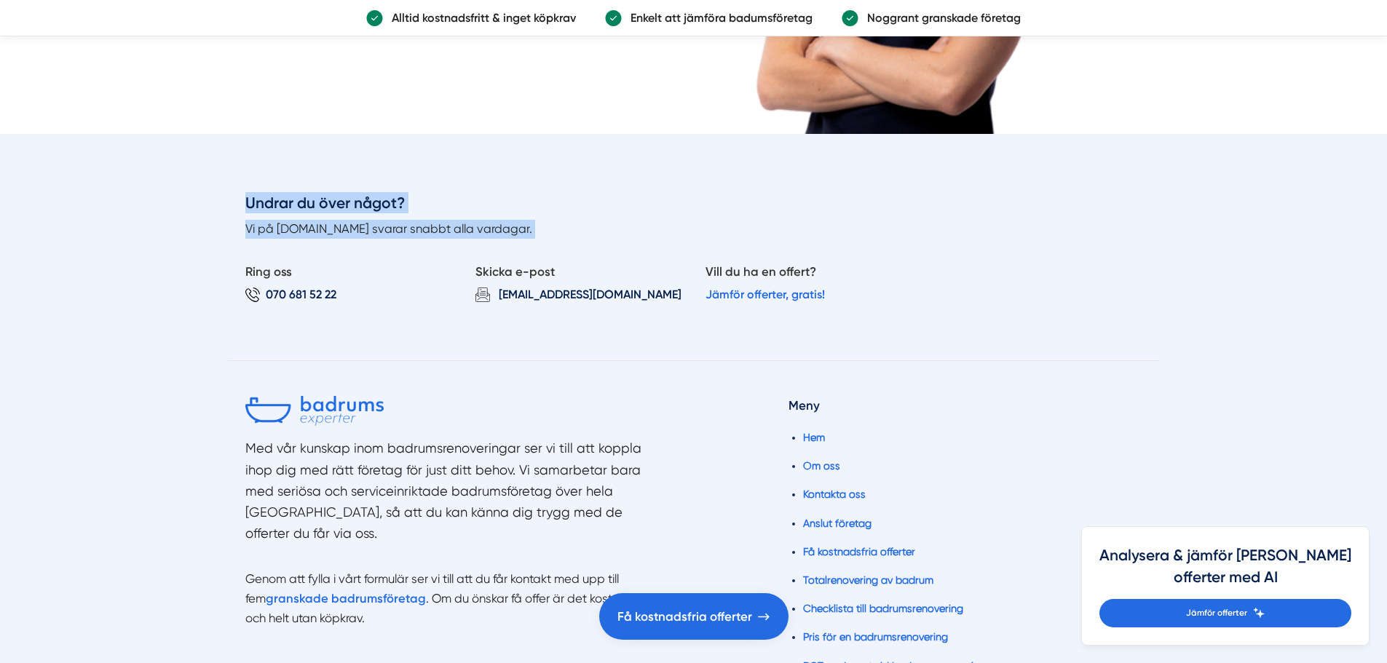
click at [613, 201] on h3 "Undrar du över något?" at bounding box center [693, 205] width 897 height 27
